Goal: Information Seeking & Learning: Learn about a topic

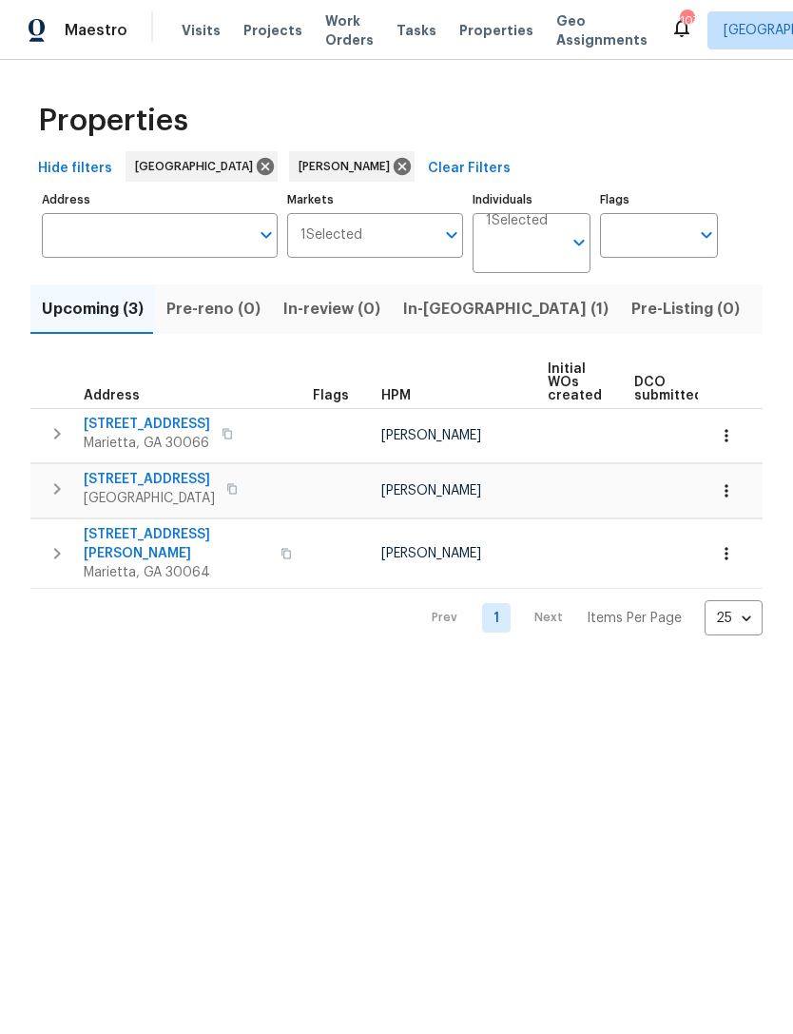
click at [168, 528] on span "[STREET_ADDRESS][PERSON_NAME]" at bounding box center [176, 544] width 185 height 38
click at [123, 426] on span "[STREET_ADDRESS]" at bounding box center [147, 424] width 126 height 19
click at [455, 307] on span "In-[GEOGRAPHIC_DATA] (1)" at bounding box center [505, 309] width 205 height 27
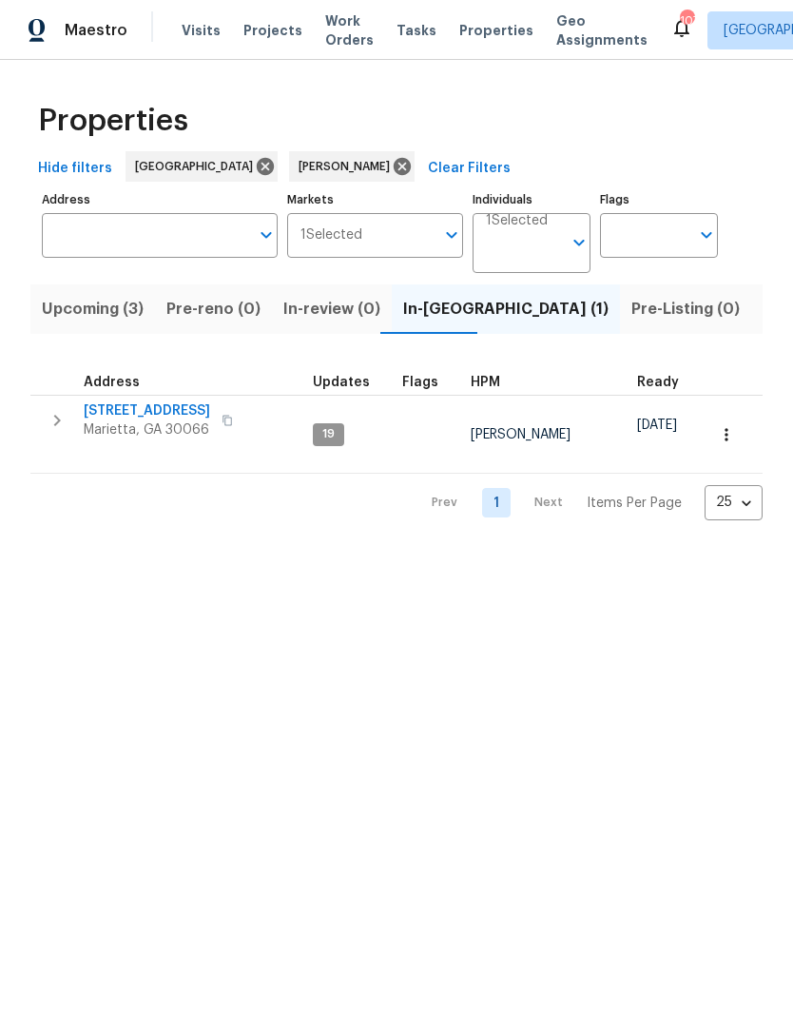
click at [152, 410] on span "[STREET_ADDRESS]" at bounding box center [147, 410] width 126 height 19
click at [101, 301] on span "Upcoming (3)" at bounding box center [93, 309] width 102 height 27
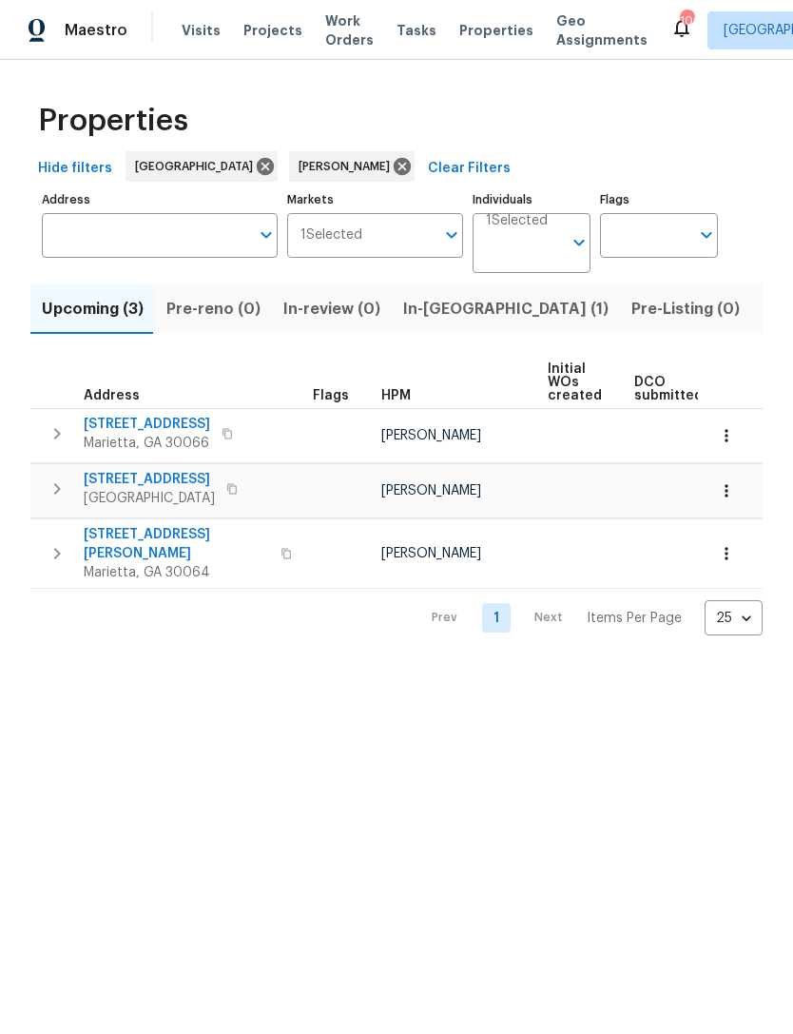
click at [145, 479] on span "[STREET_ADDRESS]" at bounding box center [149, 479] width 131 height 19
click at [164, 535] on span "[STREET_ADDRESS][PERSON_NAME]" at bounding box center [176, 544] width 185 height 38
click at [156, 421] on span "[STREET_ADDRESS]" at bounding box center [147, 424] width 126 height 19
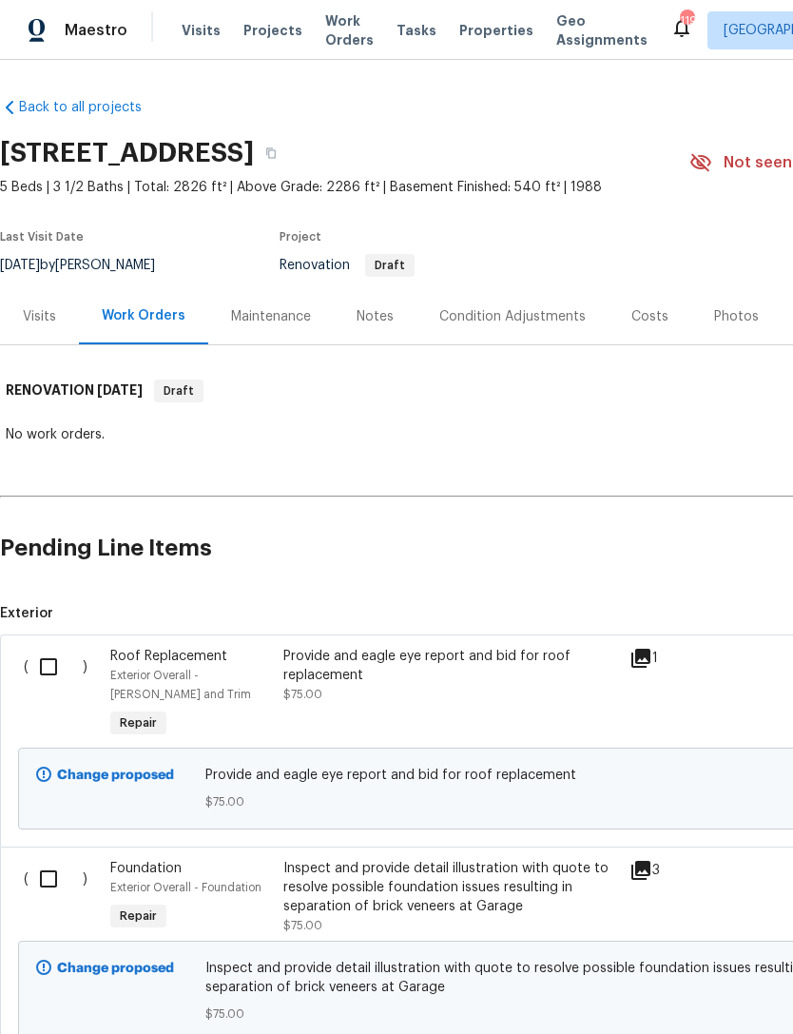
click at [369, 309] on div "Notes" at bounding box center [375, 316] width 37 height 19
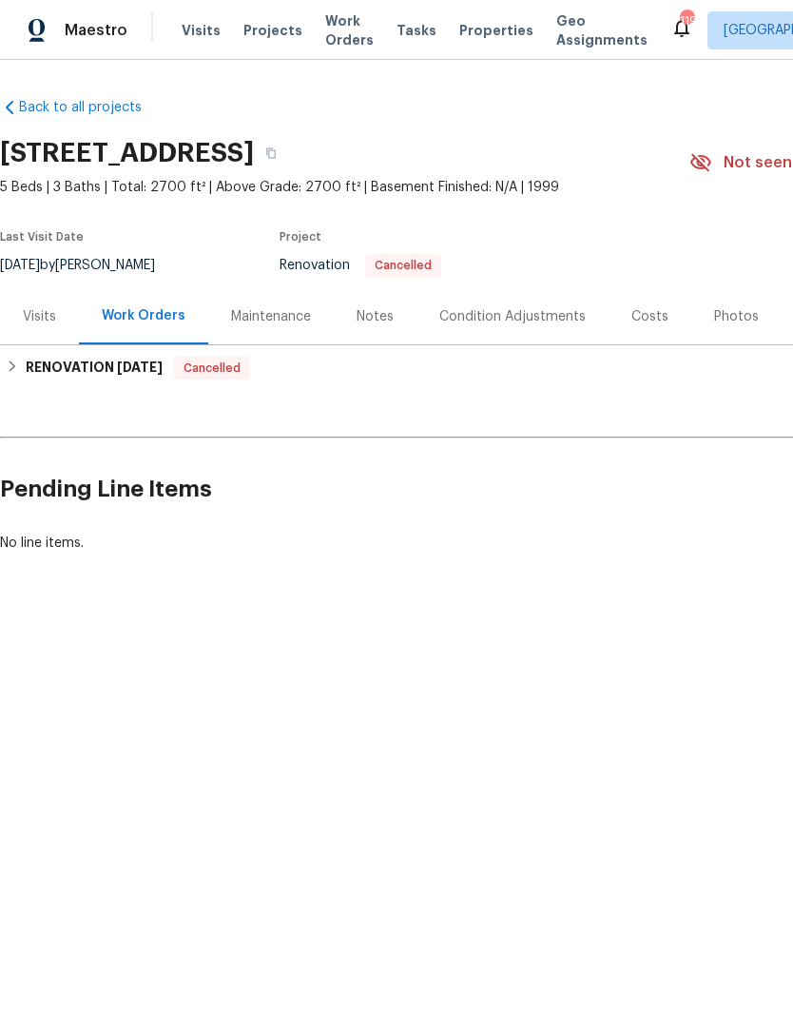
click at [41, 317] on div "Visits" at bounding box center [39, 316] width 33 height 19
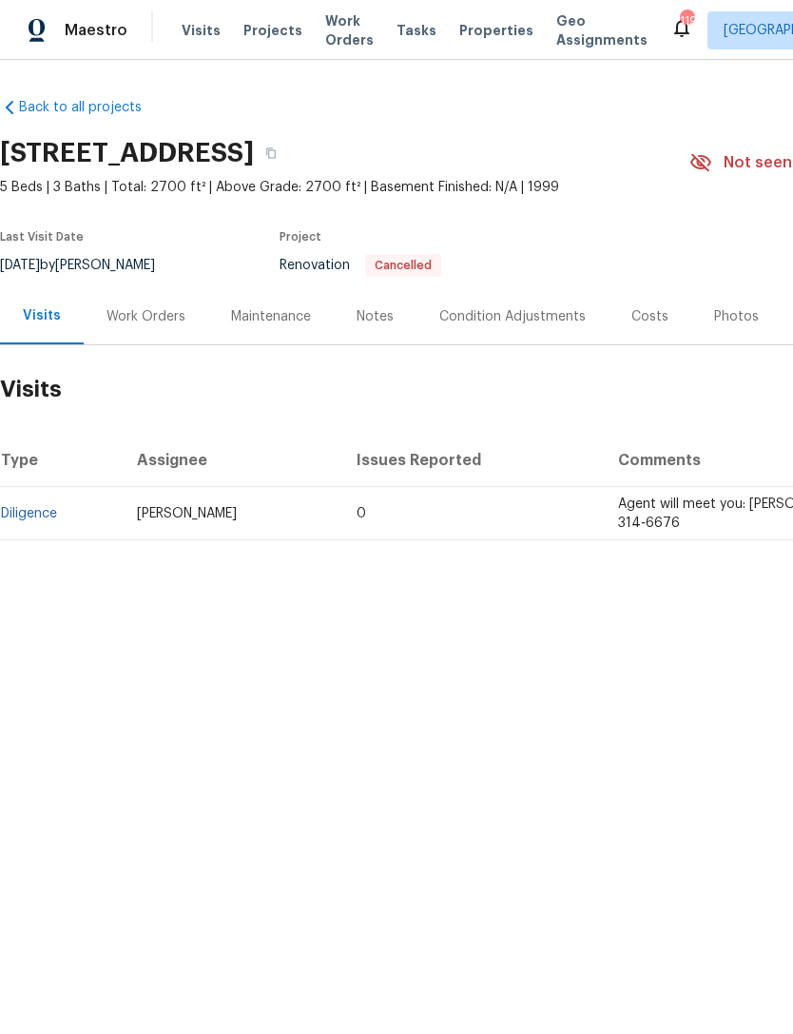
click at [27, 516] on link "Diligence" at bounding box center [29, 513] width 56 height 13
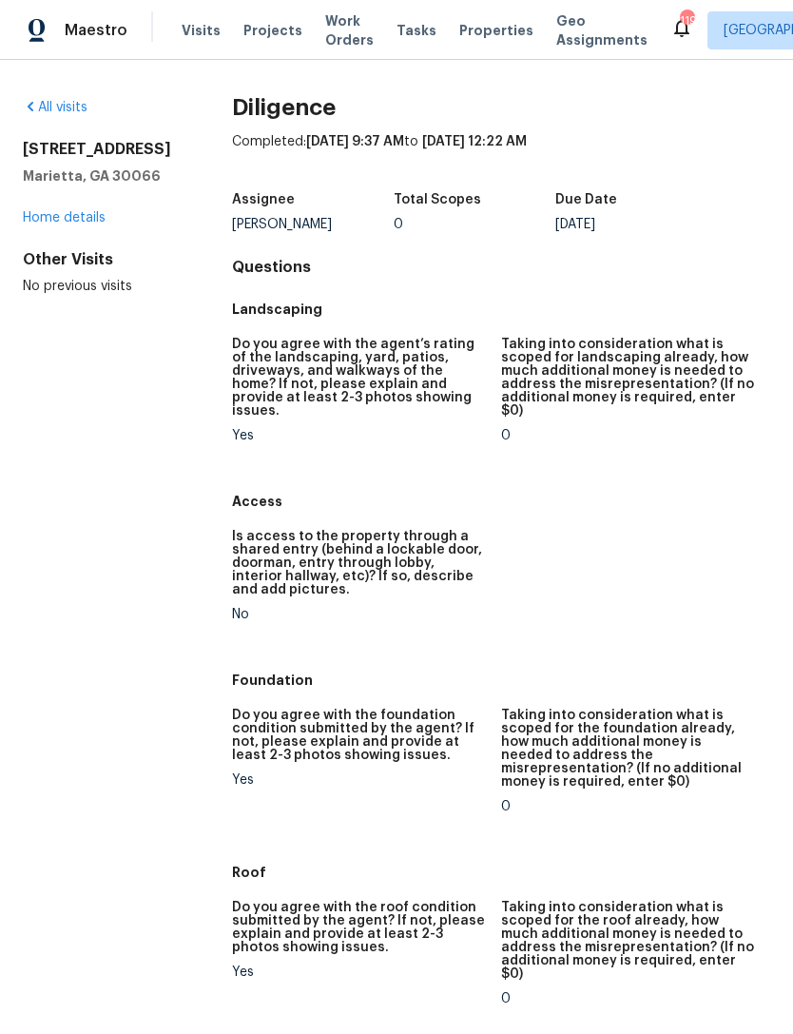
click at [54, 224] on link "Home details" at bounding box center [64, 217] width 83 height 13
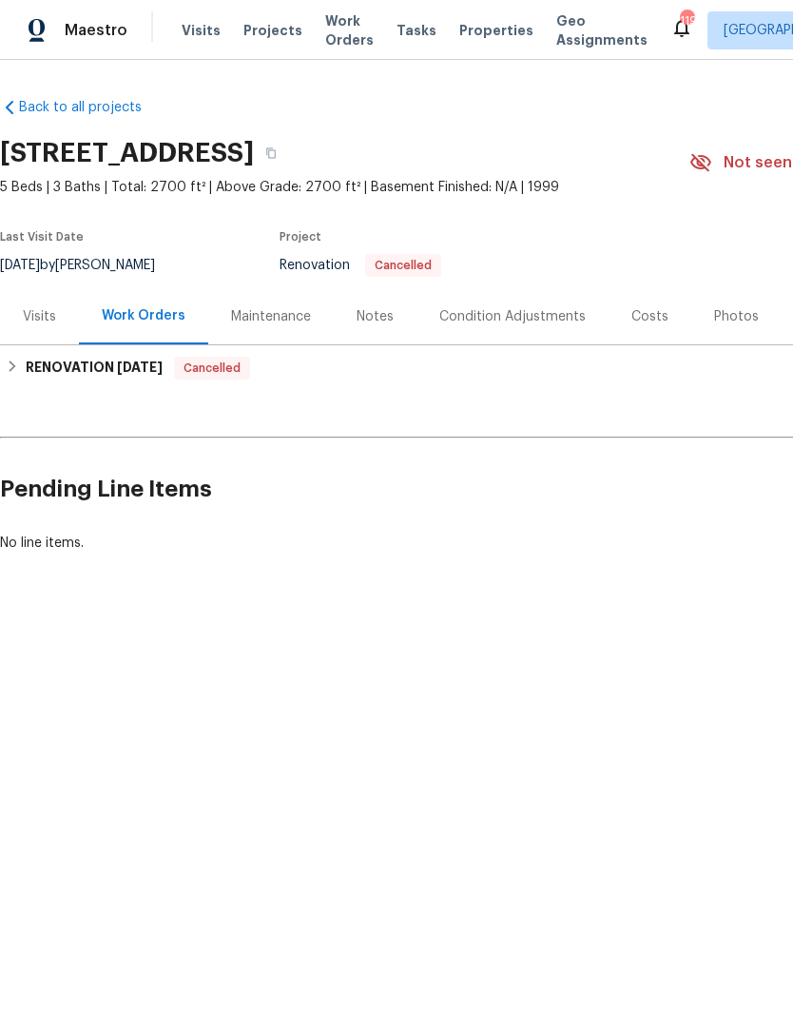
click at [364, 313] on div "Notes" at bounding box center [375, 316] width 37 height 19
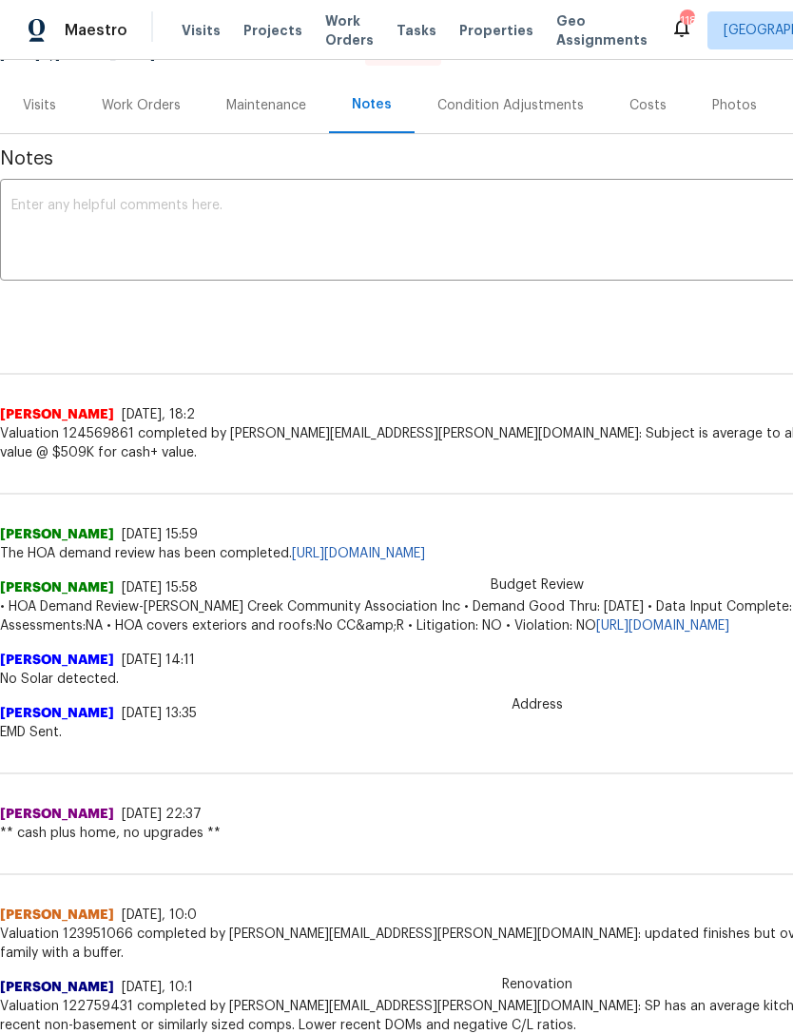
scroll to position [210, 0]
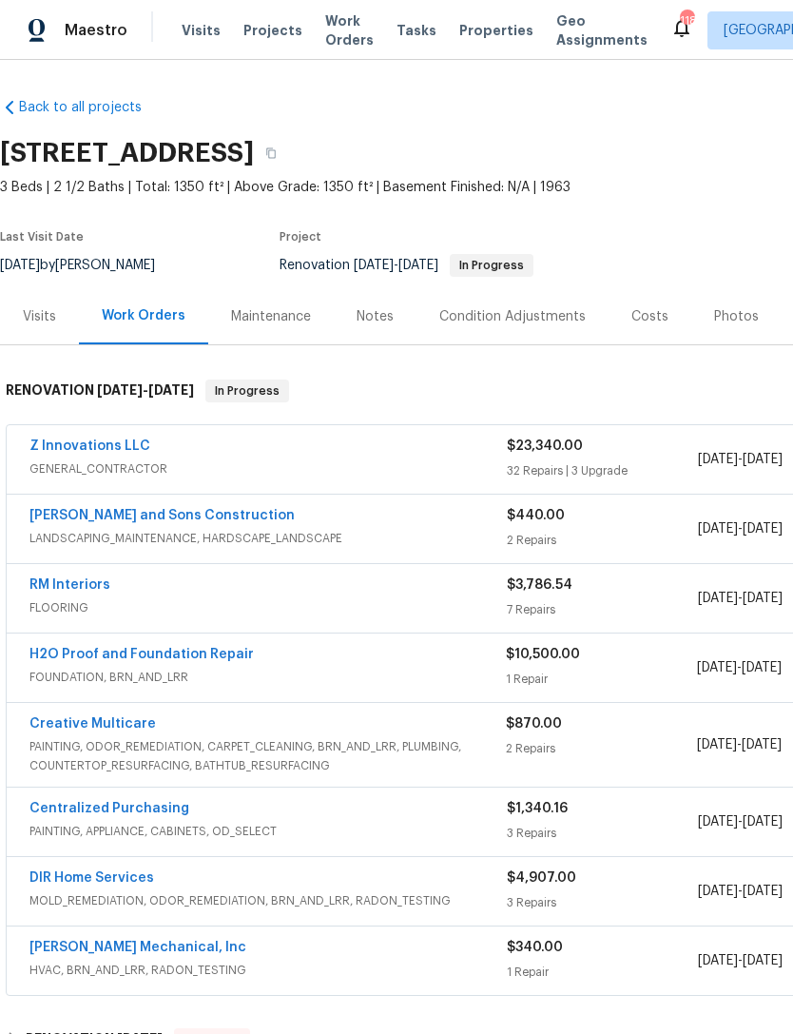
click at [386, 333] on div "Notes" at bounding box center [375, 316] width 83 height 56
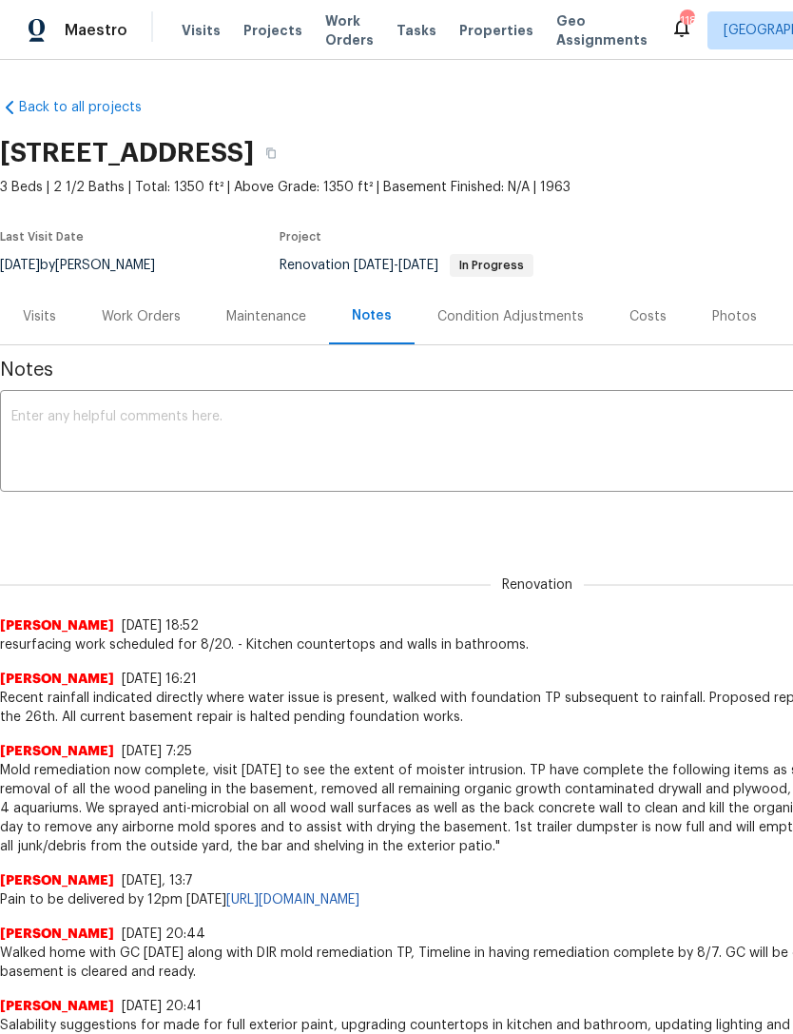
click at [36, 316] on div "Visits" at bounding box center [39, 316] width 33 height 19
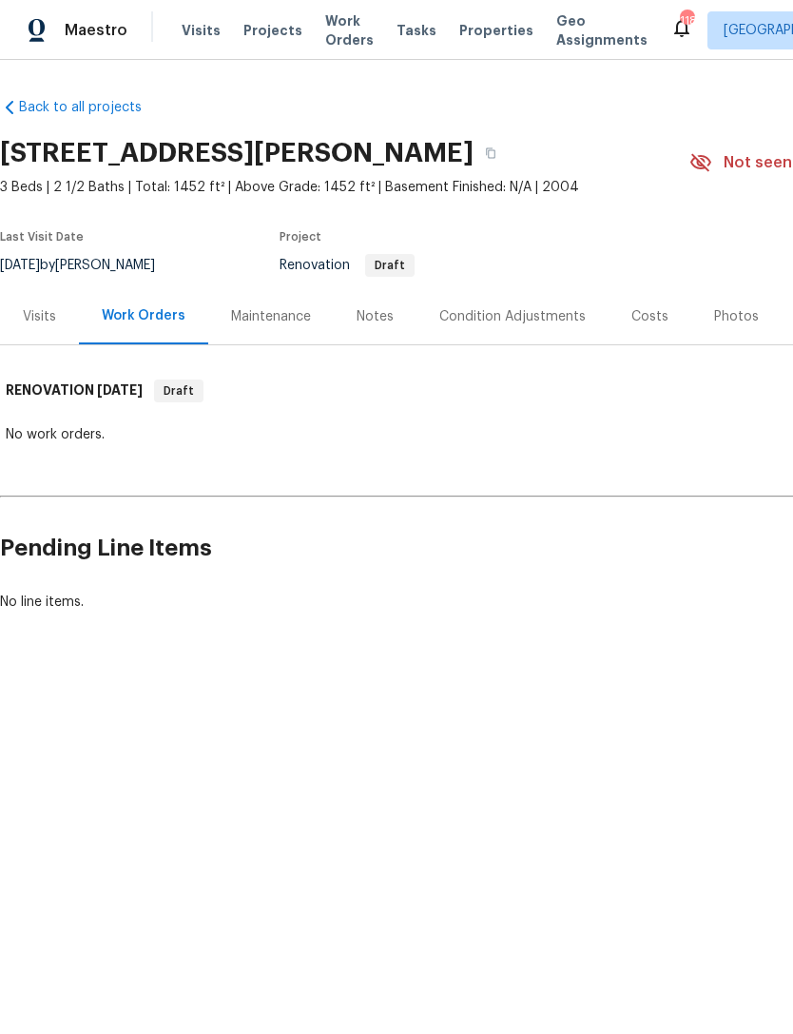
click at [369, 324] on div "Notes" at bounding box center [375, 316] width 37 height 19
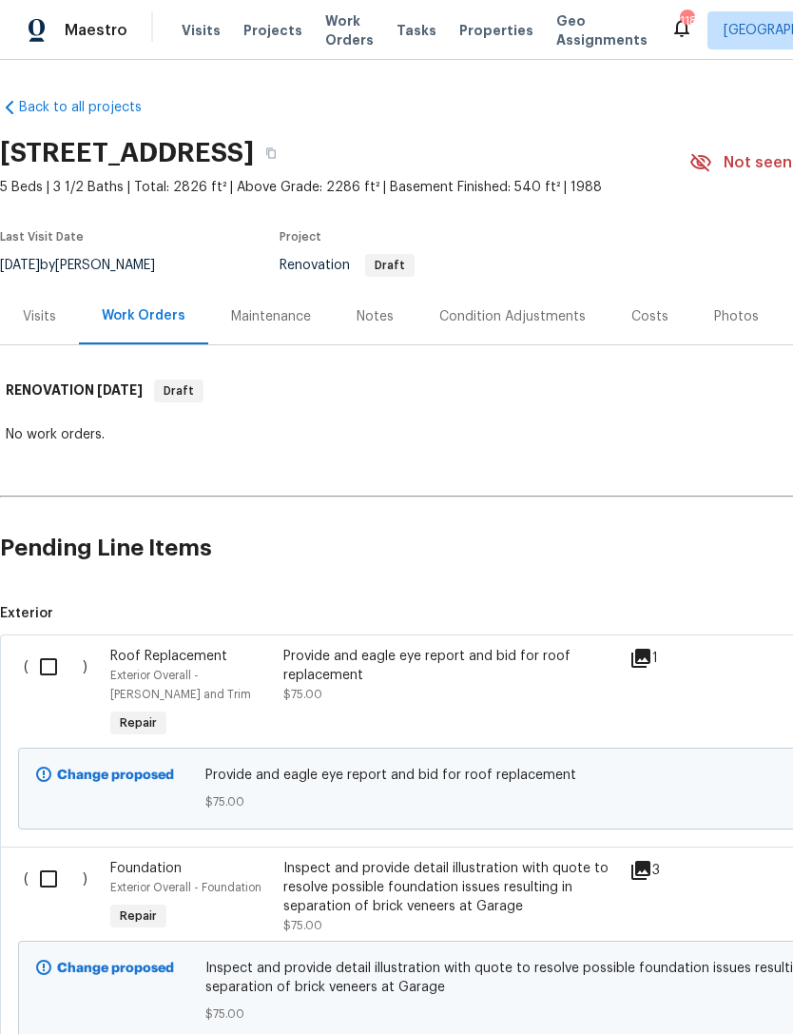
click at [369, 321] on div "Notes" at bounding box center [375, 316] width 37 height 19
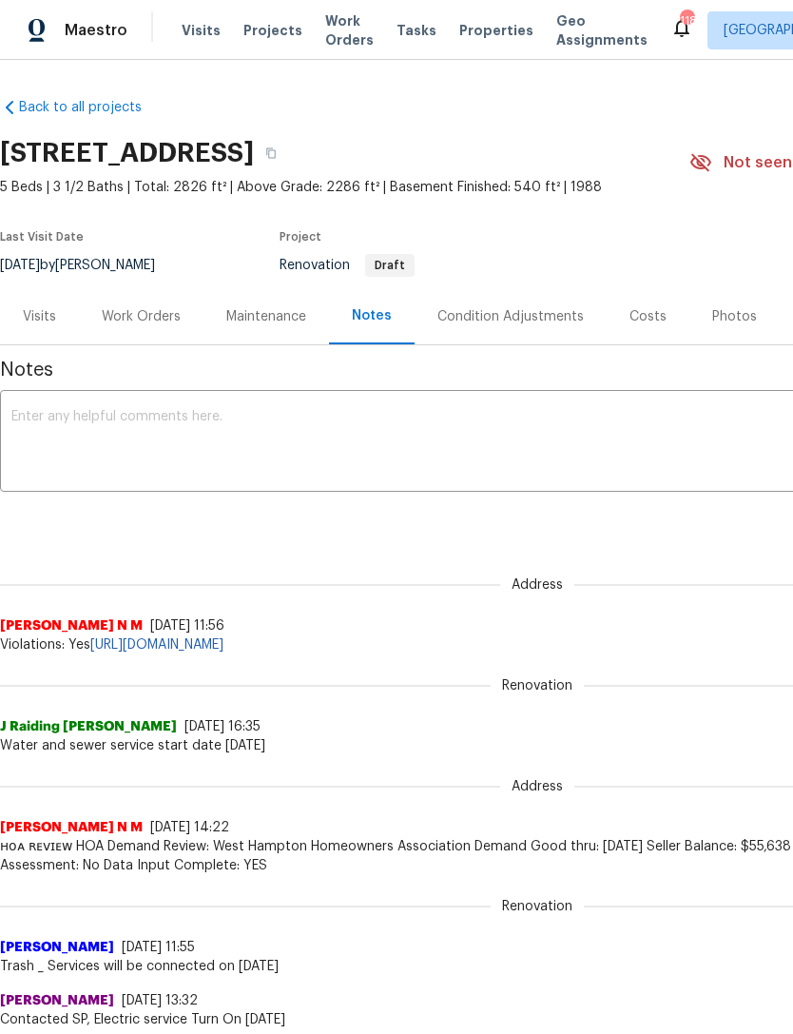
click at [38, 312] on div "Visits" at bounding box center [39, 316] width 33 height 19
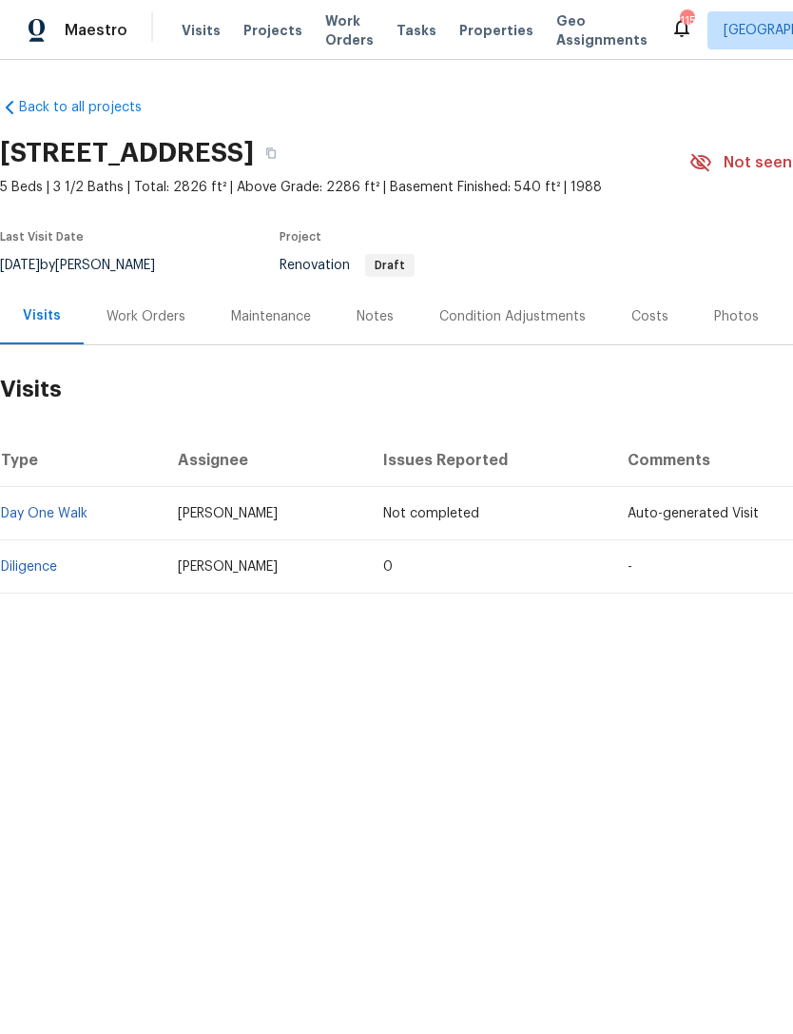
click at [382, 320] on div "Notes" at bounding box center [375, 316] width 37 height 19
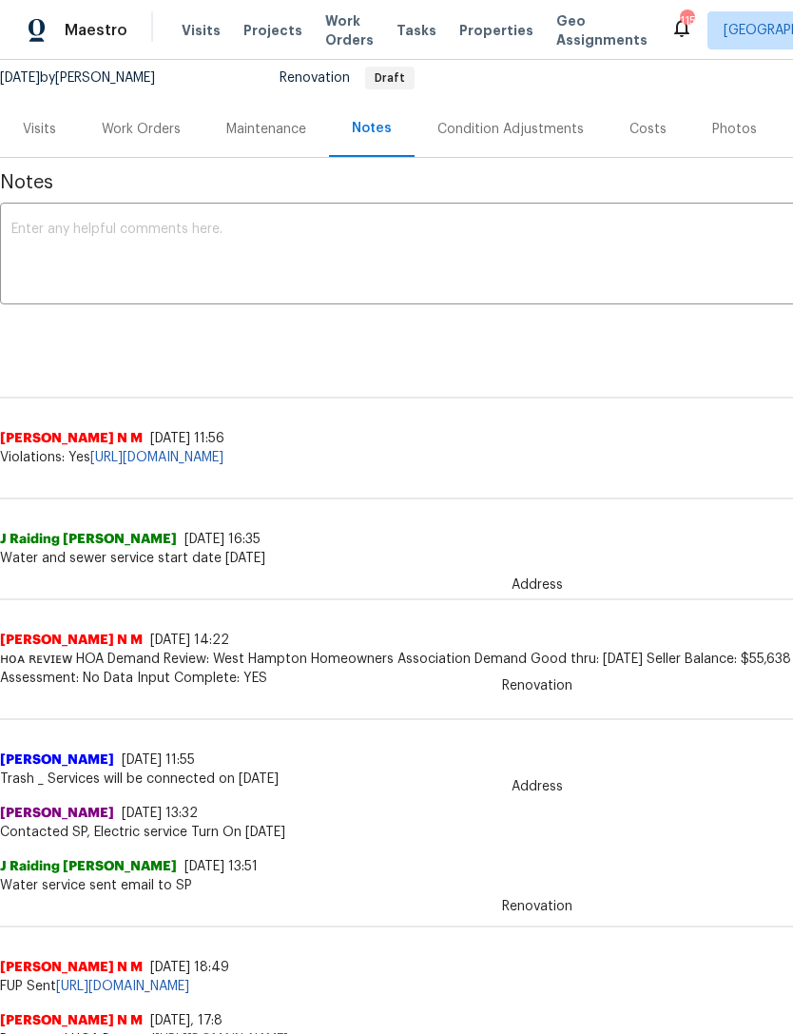
scroll to position [141, -1]
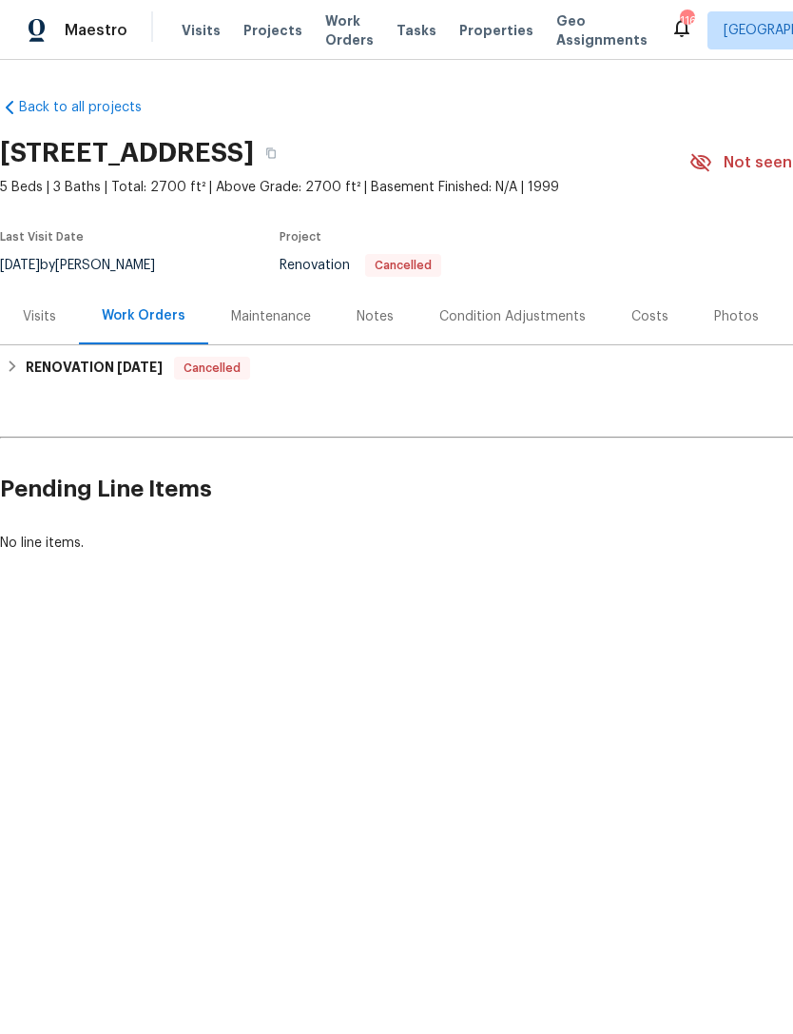
click at [364, 307] on div "Notes" at bounding box center [375, 316] width 37 height 19
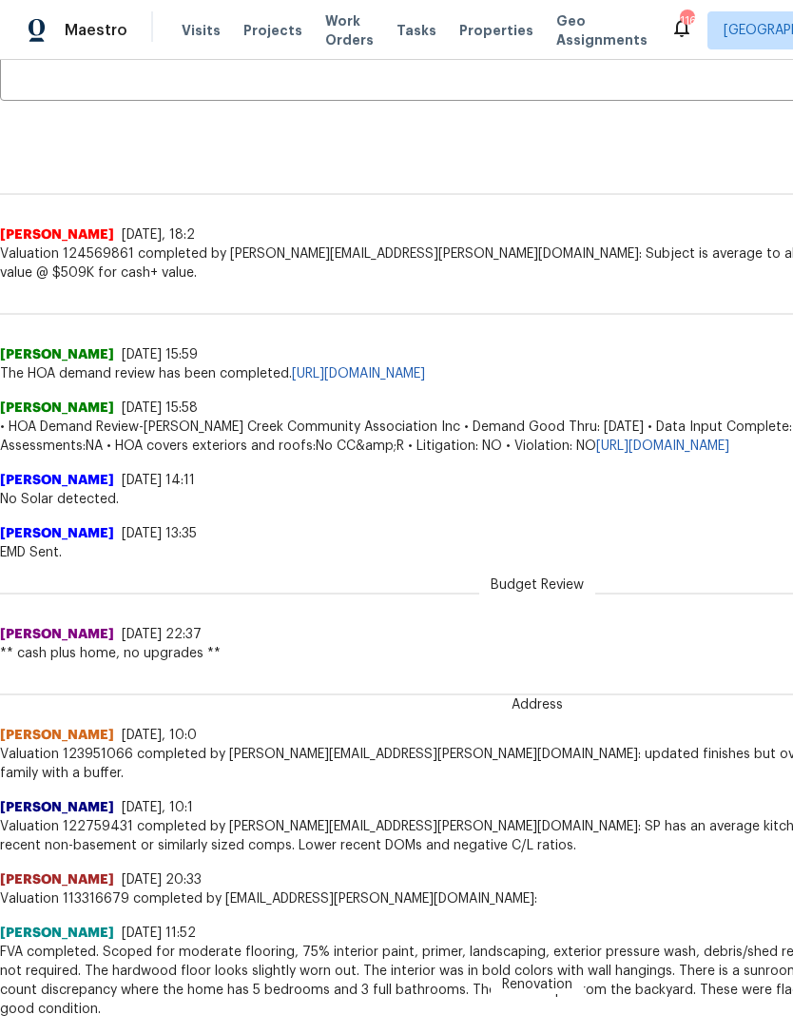
scroll to position [390, 0]
